Goal: Transaction & Acquisition: Purchase product/service

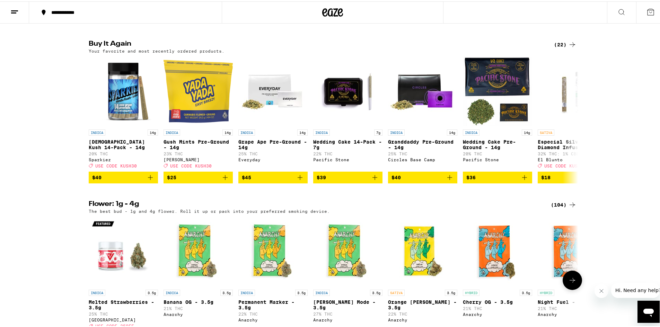
scroll to position [692, 0]
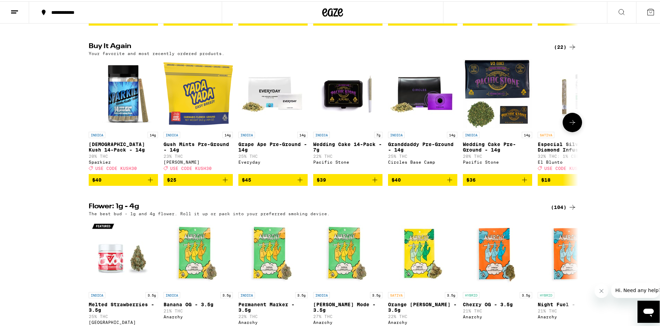
click at [146, 183] on icon "Add to bag" at bounding box center [150, 179] width 8 height 8
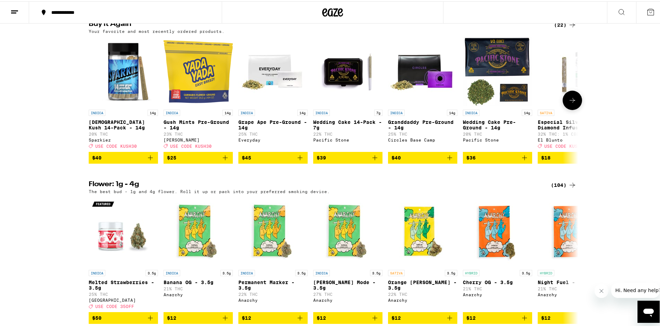
scroll to position [0, 0]
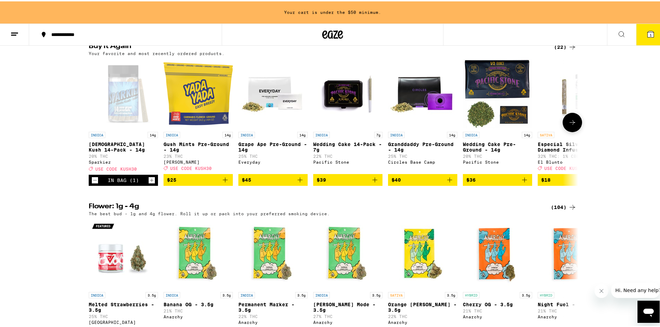
click at [224, 183] on icon "Add to bag" at bounding box center [225, 179] width 8 height 8
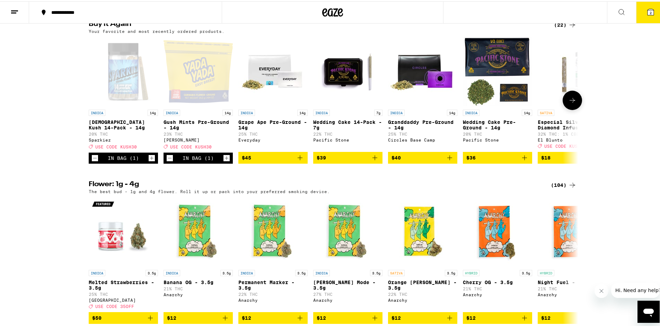
scroll to position [692, 0]
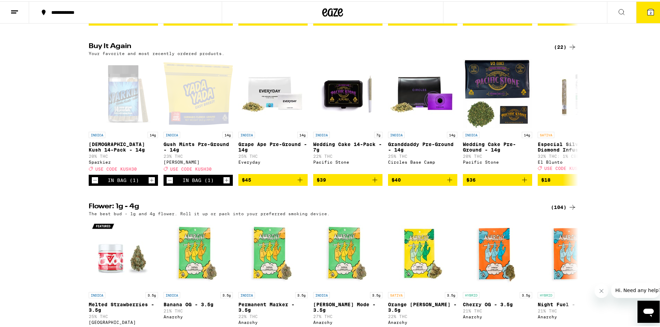
click at [649, 14] on span "2" at bounding box center [650, 11] width 2 height 4
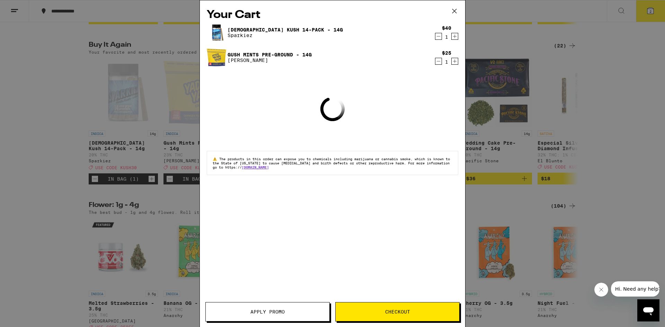
click at [293, 308] on button "Apply Promo" at bounding box center [267, 311] width 124 height 19
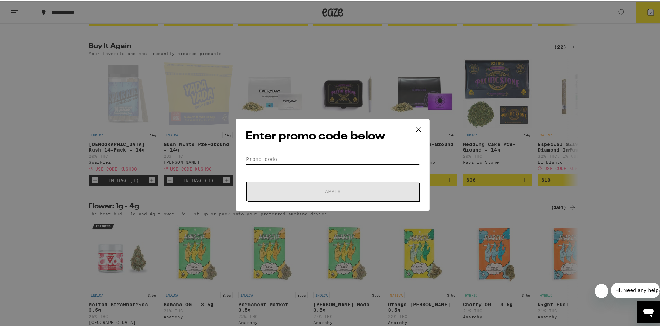
click at [284, 157] on input "Promo Code" at bounding box center [332, 158] width 174 height 10
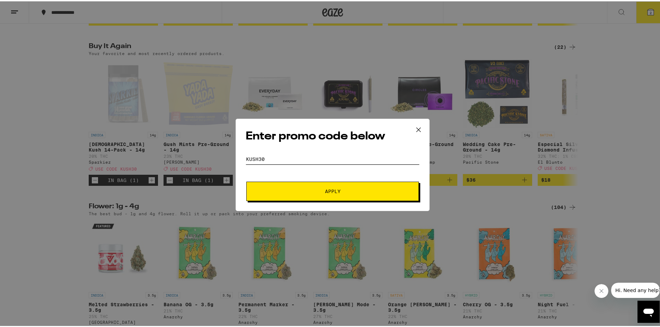
type input "kush30"
click at [293, 185] on button "Apply" at bounding box center [332, 189] width 172 height 19
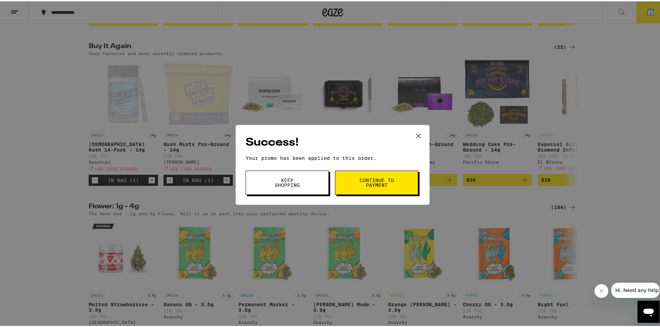
click at [359, 183] on span "Continue to payment" at bounding box center [376, 182] width 35 height 10
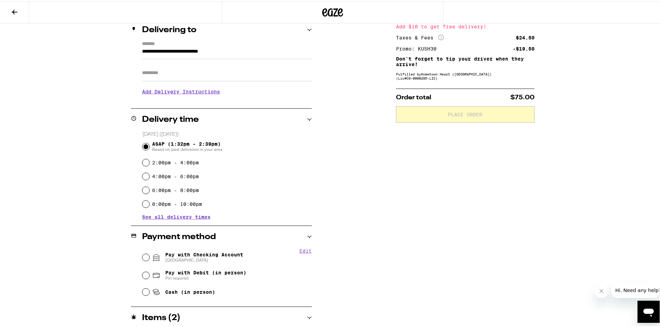
scroll to position [136, 0]
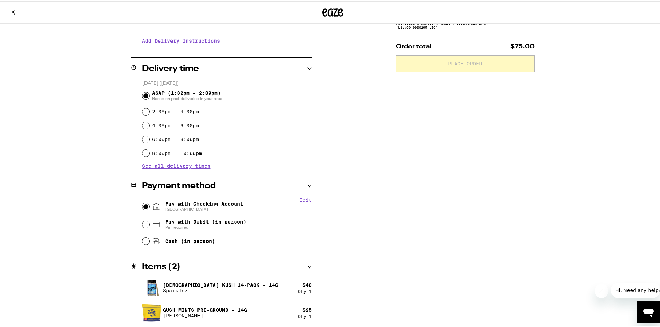
click at [144, 206] on input "Pay with Checking Account CHASE COLLEGE" at bounding box center [145, 205] width 7 height 7
radio input "true"
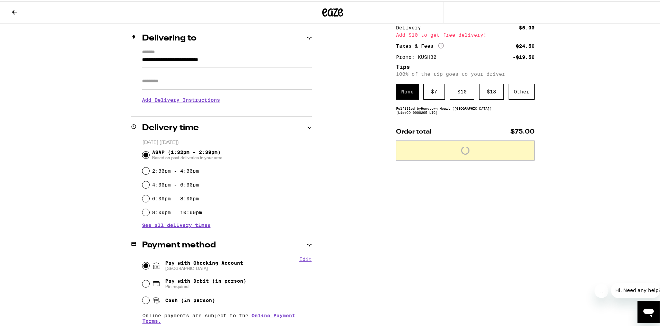
scroll to position [0, 0]
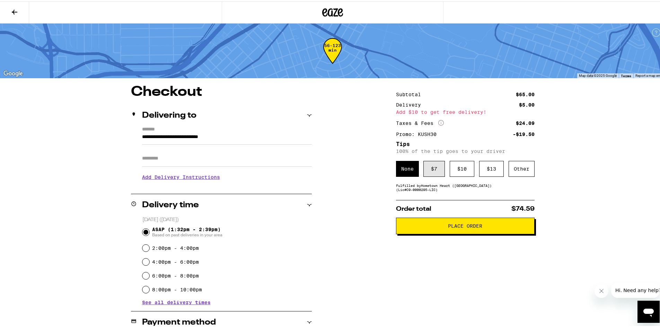
click at [434, 166] on div "$ 7" at bounding box center [433, 168] width 21 height 16
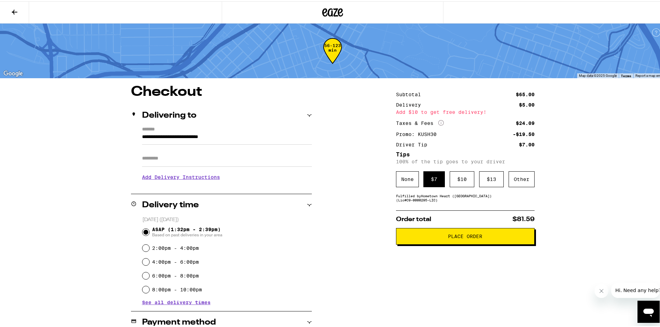
click at [473, 241] on button "Place Order" at bounding box center [465, 235] width 138 height 17
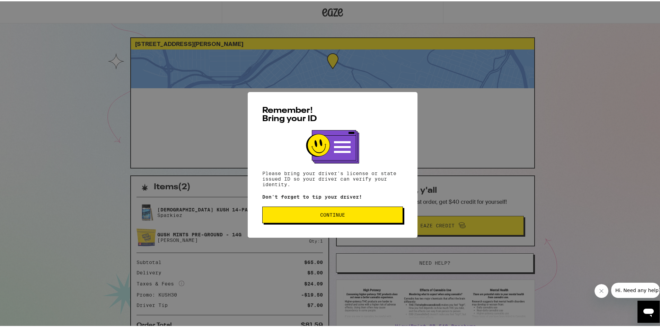
click at [353, 211] on button "Continue" at bounding box center [332, 213] width 141 height 17
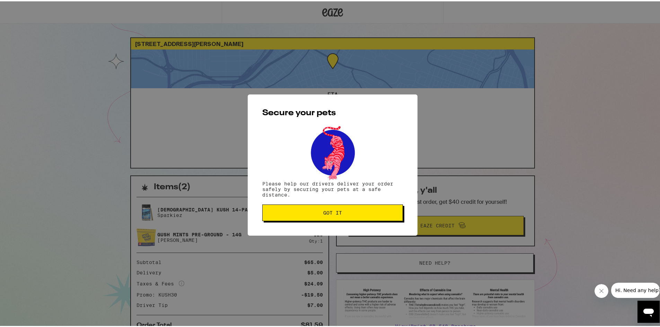
click at [353, 211] on span "Got it" at bounding box center [332, 211] width 129 height 5
